Goal: Task Accomplishment & Management: Manage account settings

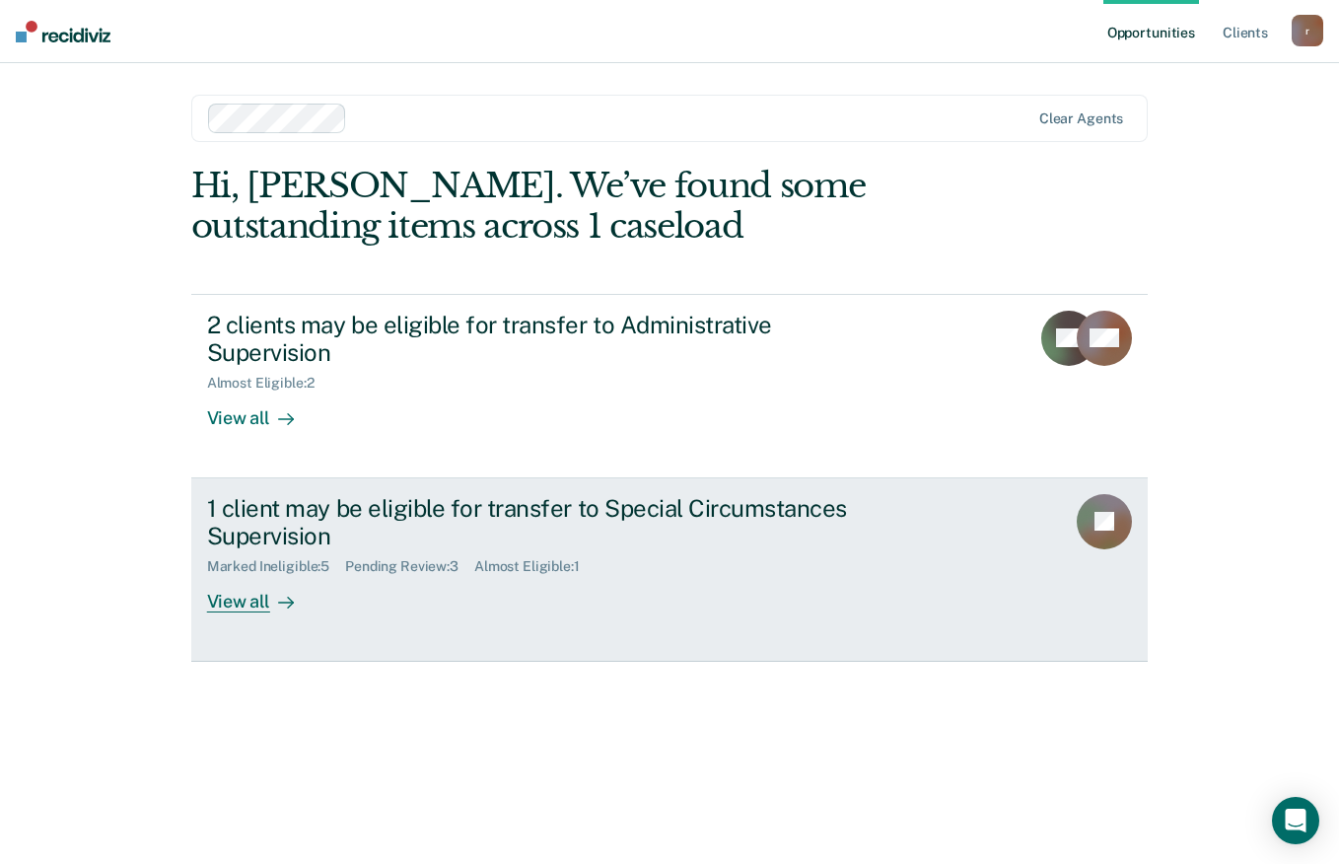
click at [263, 587] on link "1 client may be eligible for transfer to Special Circumstances Supervision Mark…" at bounding box center [669, 569] width 957 height 183
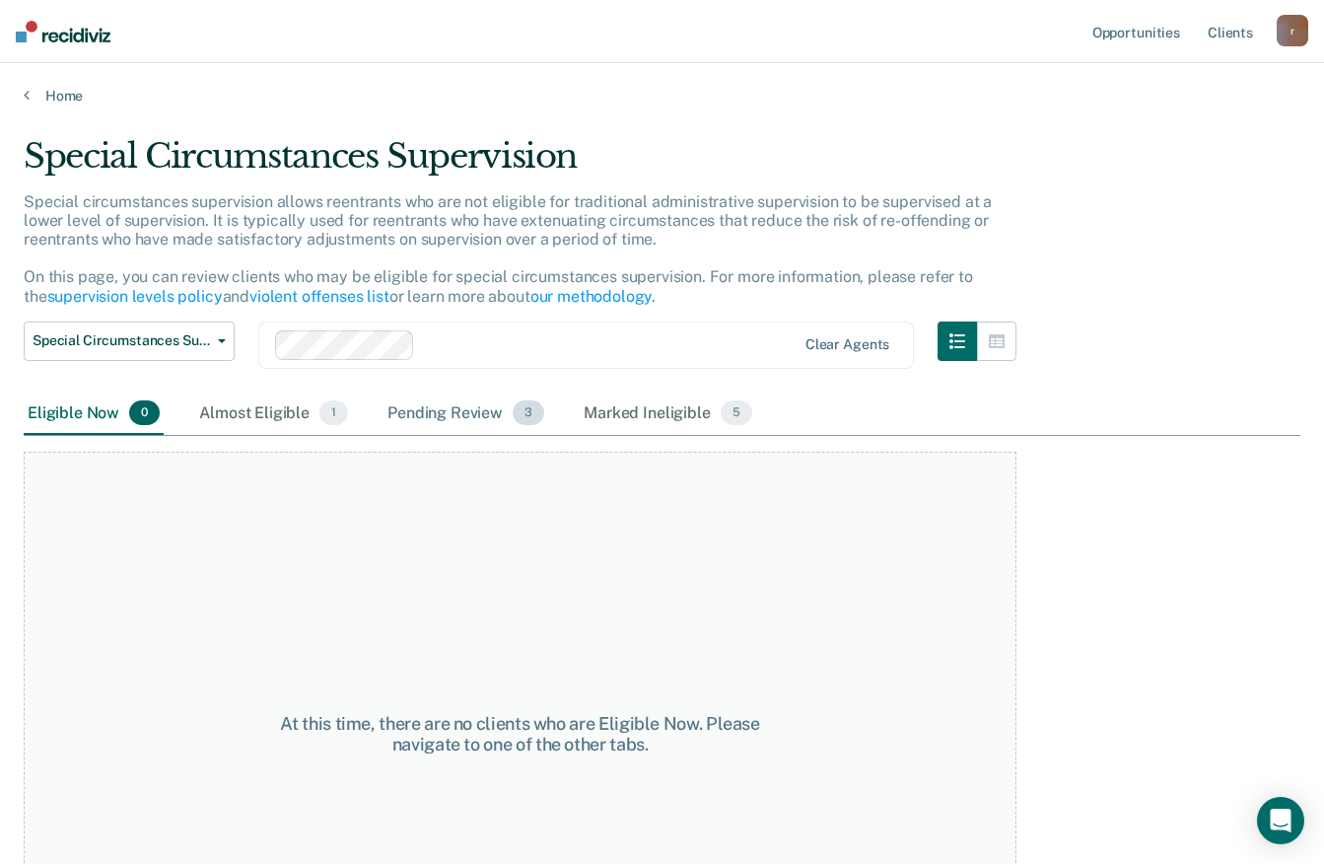
click at [474, 417] on div "Pending Review 3" at bounding box center [465, 413] width 165 height 43
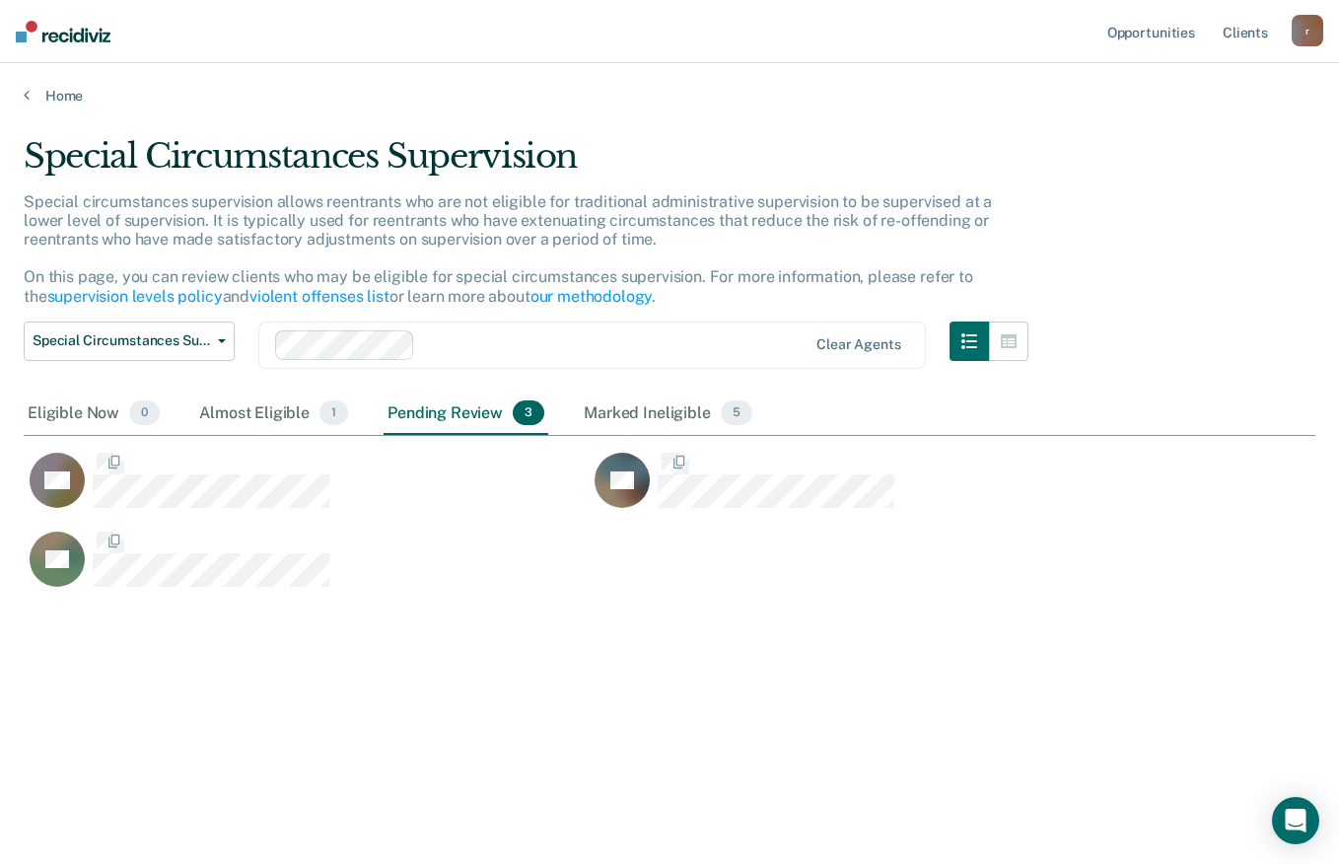
scroll to position [565, 1277]
click at [250, 405] on div "Almost Eligible 1" at bounding box center [273, 413] width 157 height 43
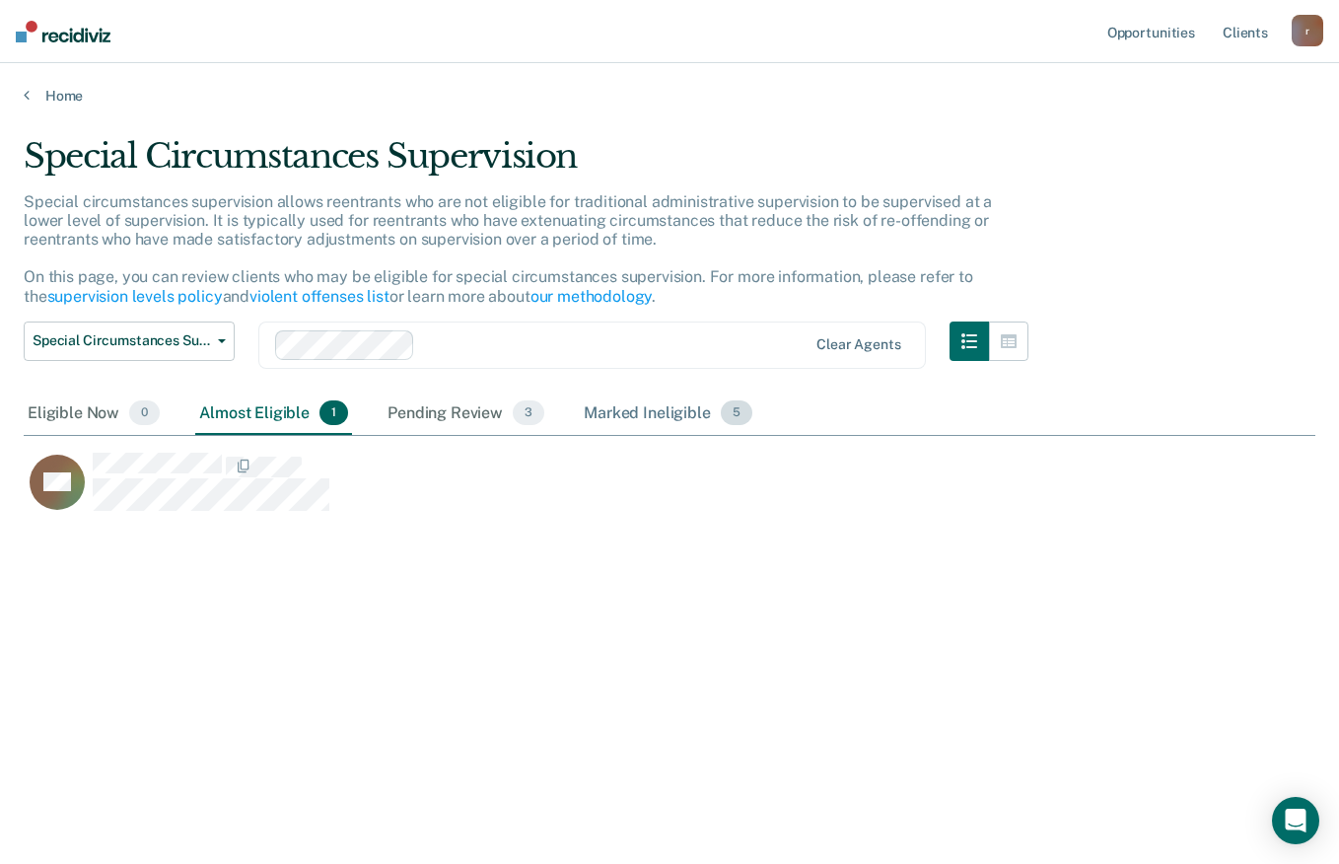
click at [670, 416] on div "Marked Ineligible 5" at bounding box center [668, 413] width 176 height 43
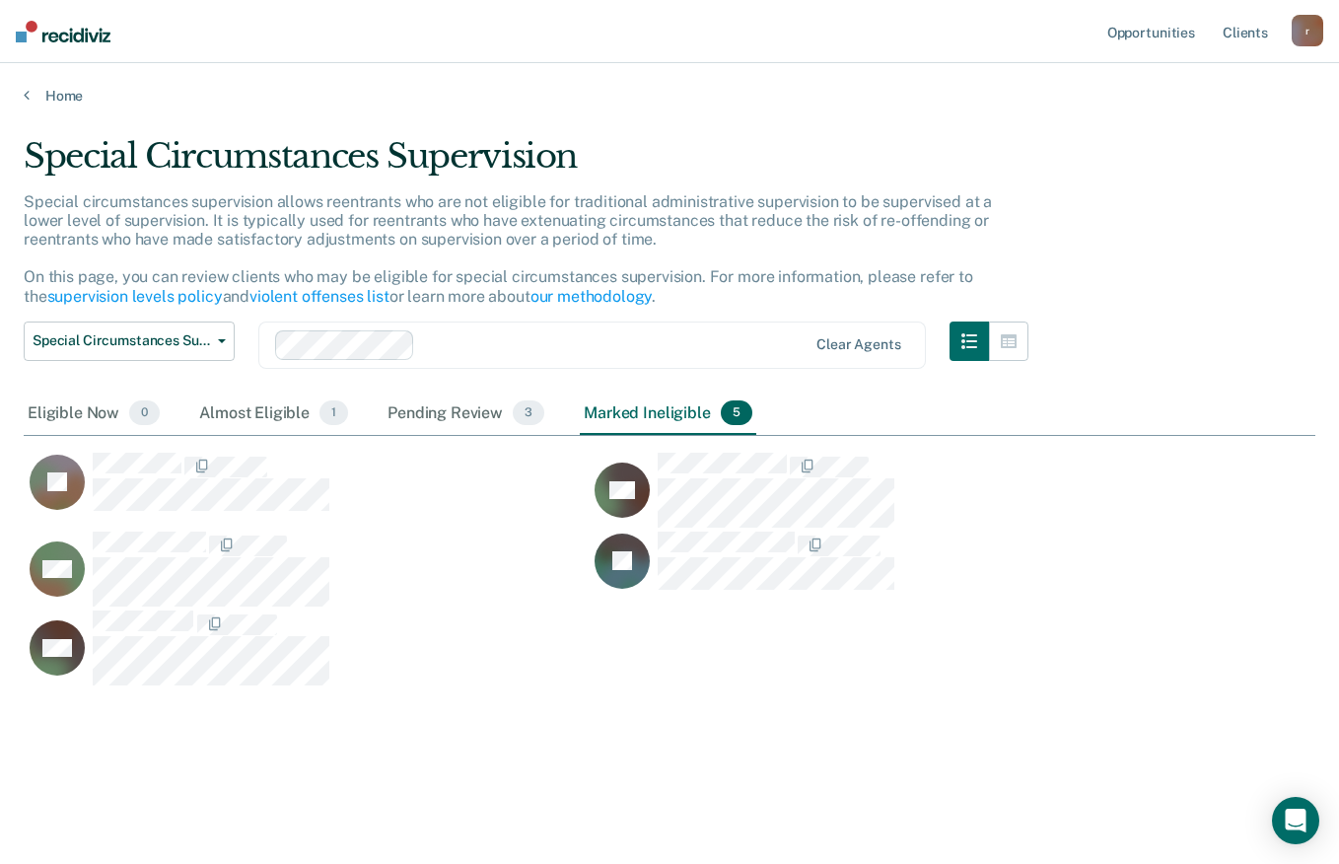
click at [531, 664] on div "MB" at bounding box center [294, 647] width 541 height 77
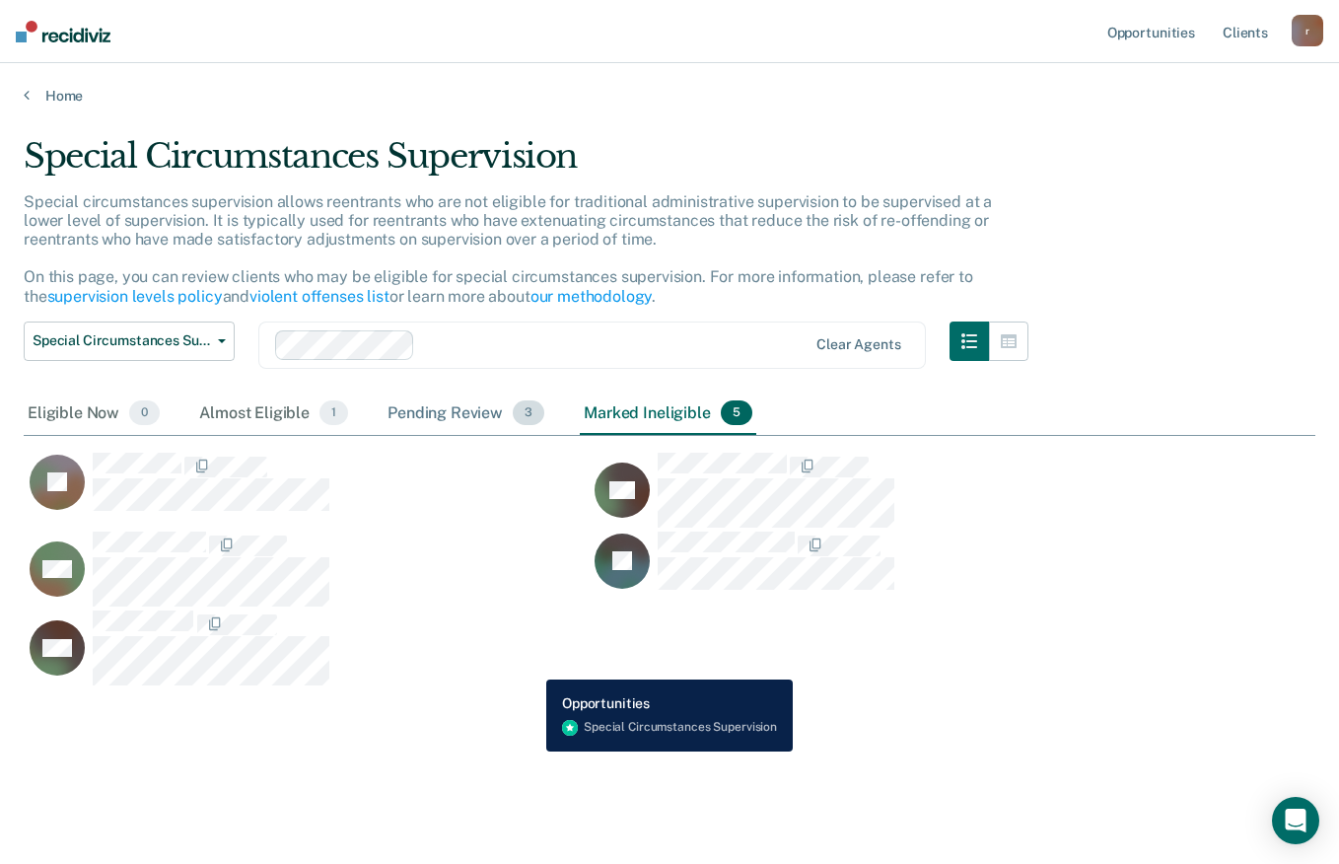
click at [473, 422] on div "Pending Review 3" at bounding box center [465, 413] width 165 height 43
